Goal: Task Accomplishment & Management: Complete application form

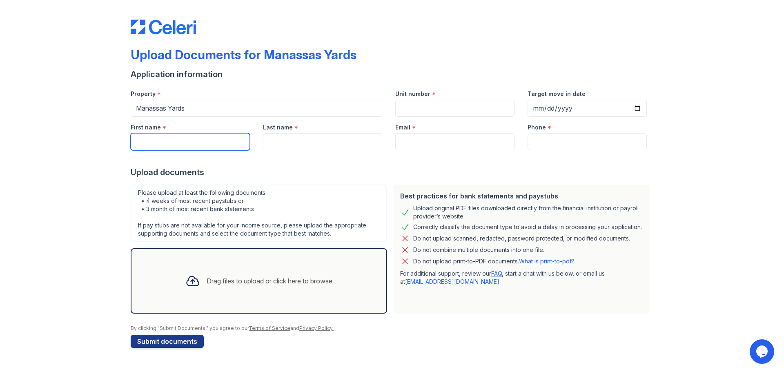
click at [154, 143] on input "First name" at bounding box center [190, 141] width 119 height 17
type input "[PERSON_NAME]"
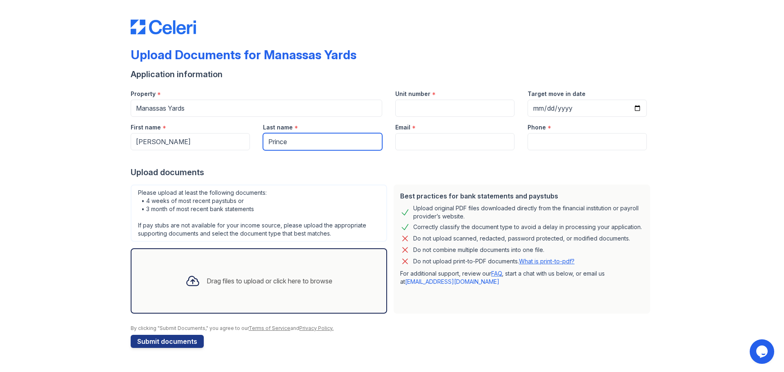
type input "Prince"
paste input "[EMAIL_ADDRESS][DOMAIN_NAME]"
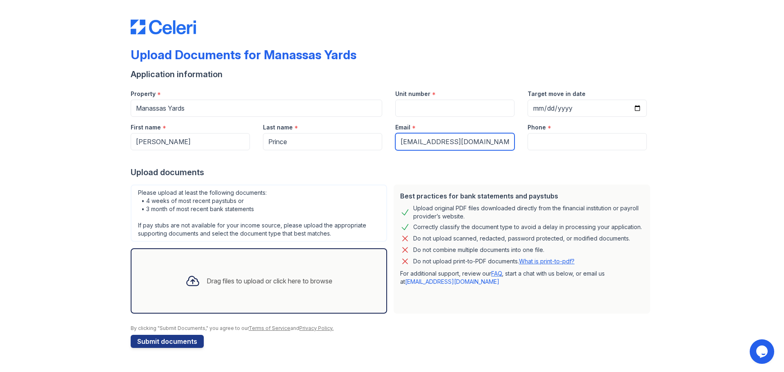
type input "[EMAIL_ADDRESS][DOMAIN_NAME]"
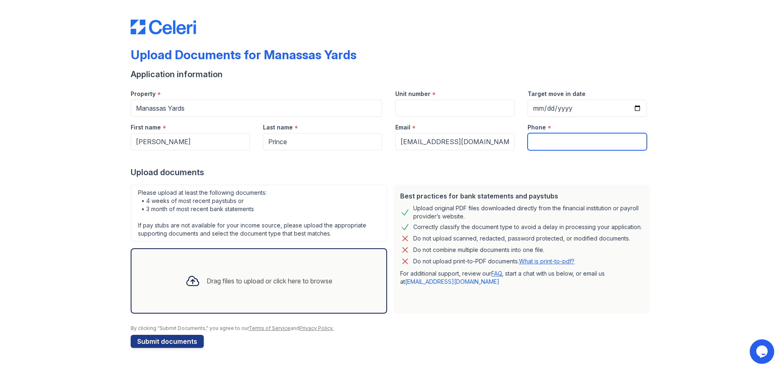
paste input "[PHONE_NUMBER]"
type input "[PHONE_NUMBER]"
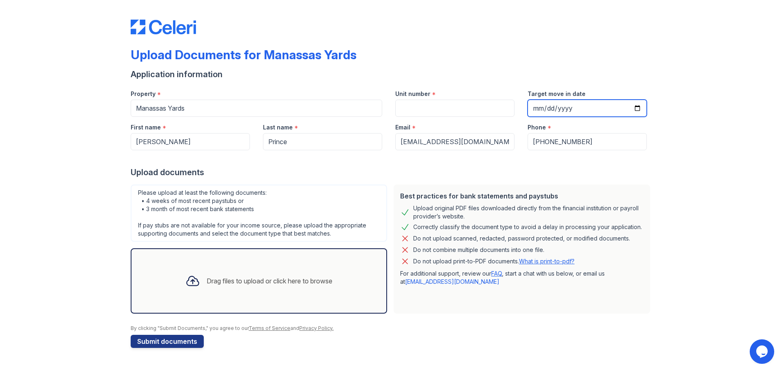
click at [574, 108] on input "Target move in date" at bounding box center [587, 108] width 119 height 17
click at [642, 109] on input "Target move in date" at bounding box center [587, 108] width 119 height 17
click at [638, 109] on input "Target move in date" at bounding box center [587, 108] width 119 height 17
type input "[DATE]"
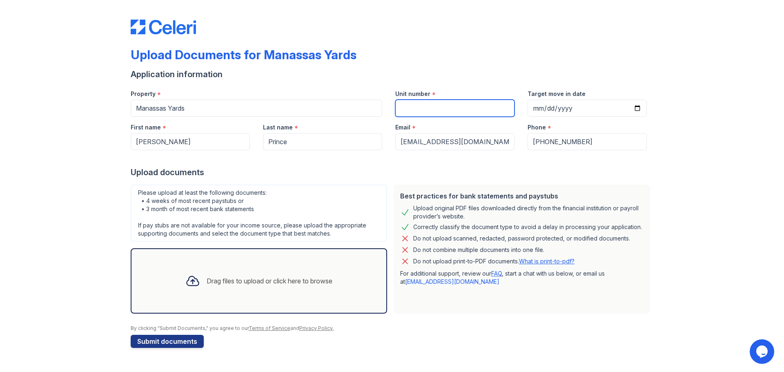
click at [426, 113] on input "Unit number" at bounding box center [454, 108] width 119 height 17
type input "1027"
click at [198, 283] on div at bounding box center [192, 280] width 21 height 21
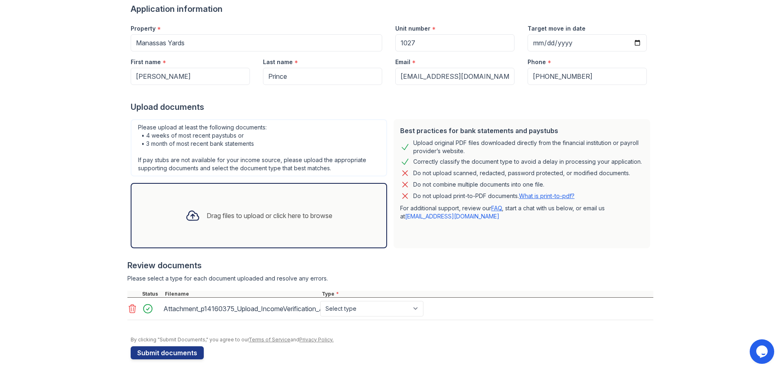
scroll to position [69, 0]
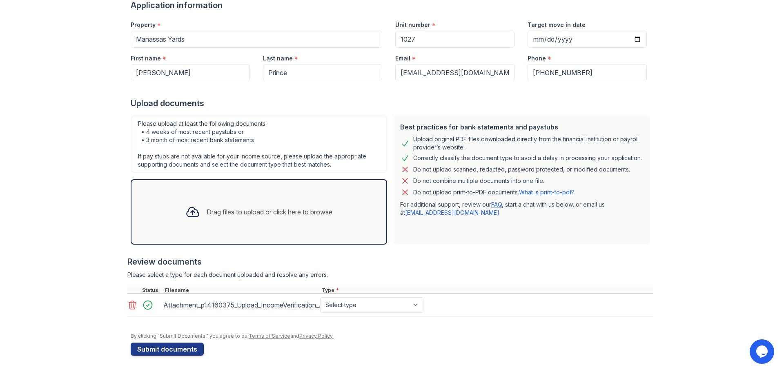
click at [185, 213] on icon at bounding box center [192, 212] width 15 height 15
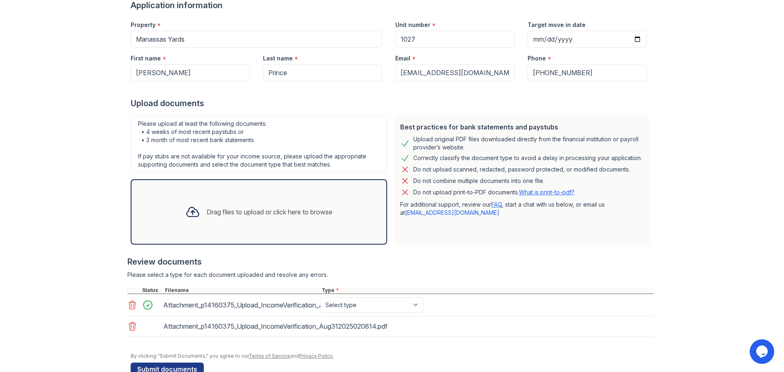
click at [213, 212] on div "Drag files to upload or click here to browse" at bounding box center [270, 212] width 126 height 10
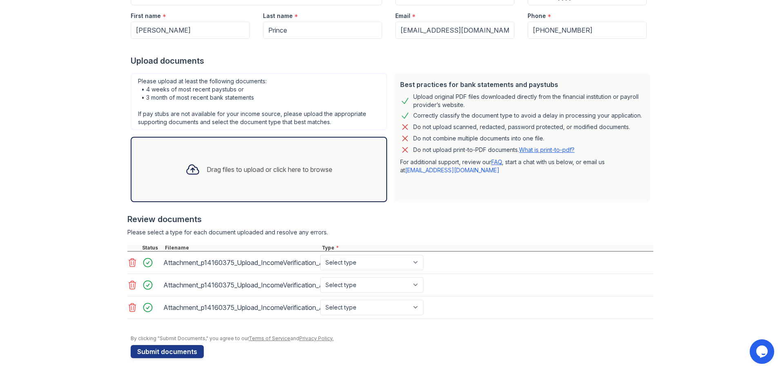
scroll to position [114, 0]
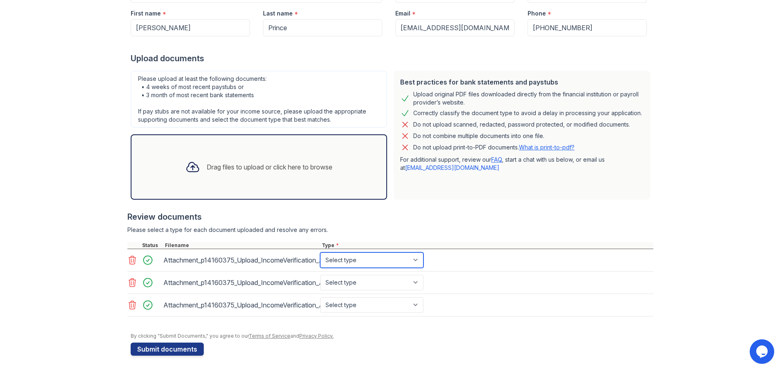
drag, startPoint x: 403, startPoint y: 267, endPoint x: 406, endPoint y: 262, distance: 6.0
click at [404, 264] on select "Select type Paystub Bank Statement Offer Letter Tax Documents Benefit Award Let…" at bounding box center [371, 260] width 103 height 16
select select "paystub"
click at [320, 252] on select "Select type Paystub Bank Statement Offer Letter Tax Documents Benefit Award Let…" at bounding box center [371, 260] width 103 height 16
click at [351, 283] on select "Select type Paystub Bank Statement Offer Letter Tax Documents Benefit Award Let…" at bounding box center [371, 283] width 103 height 16
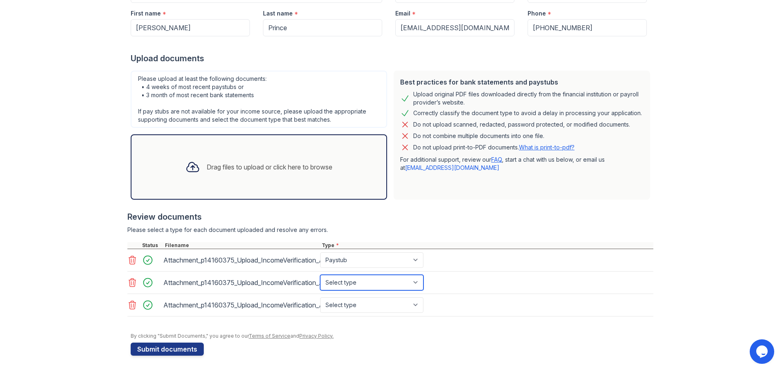
select select "paystub"
click at [320, 275] on select "Select type Paystub Bank Statement Offer Letter Tax Documents Benefit Award Let…" at bounding box center [371, 283] width 103 height 16
click at [333, 309] on select "Select type Paystub Bank Statement Offer Letter Tax Documents Benefit Award Let…" at bounding box center [371, 305] width 103 height 16
select select "paystub"
click at [320, 297] on select "Select type Paystub Bank Statement Offer Letter Tax Documents Benefit Award Let…" at bounding box center [371, 305] width 103 height 16
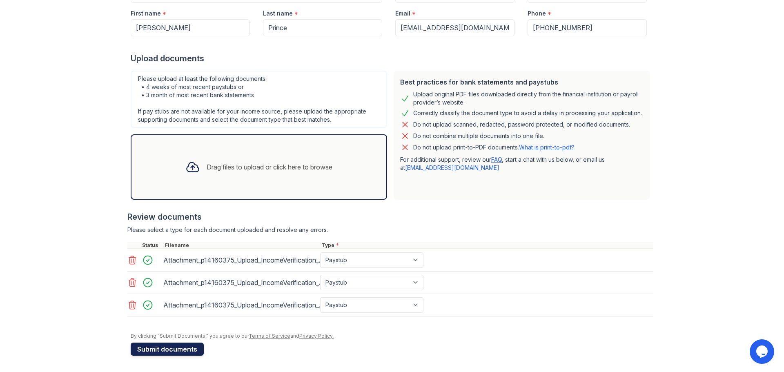
click at [165, 350] on button "Submit documents" at bounding box center [167, 349] width 73 height 13
